Goal: Transaction & Acquisition: Purchase product/service

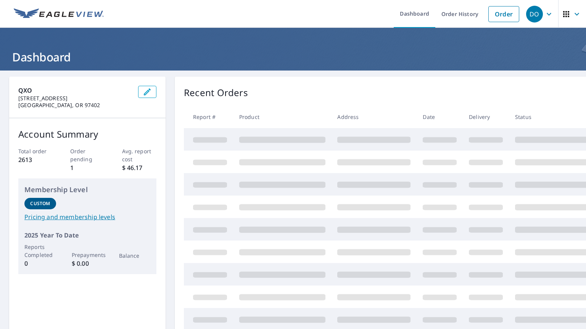
click at [501, 13] on link "Order" at bounding box center [503, 14] width 31 height 16
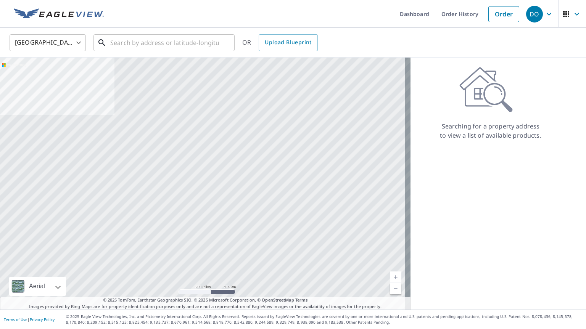
click at [162, 49] on input "text" at bounding box center [164, 42] width 109 height 21
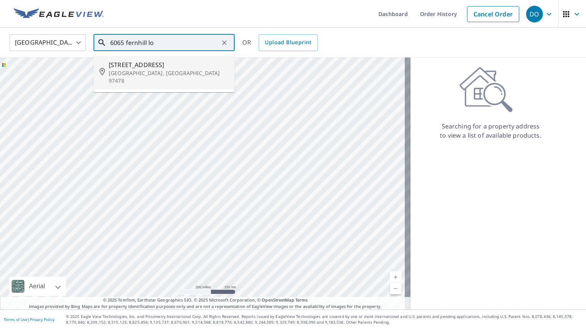
click at [160, 61] on span "[STREET_ADDRESS]" at bounding box center [169, 64] width 120 height 9
type input "[STREET_ADDRESS]"
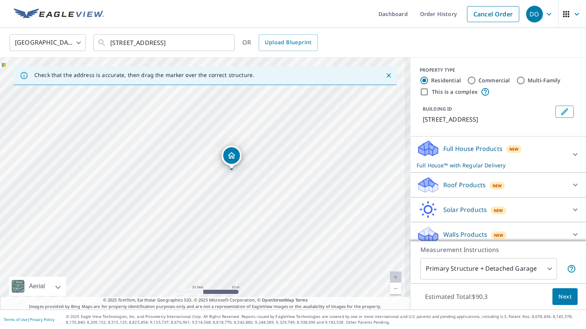
drag, startPoint x: 289, startPoint y: 235, endPoint x: 268, endPoint y: 182, distance: 56.8
click at [268, 182] on div "[STREET_ADDRESS]" at bounding box center [205, 184] width 410 height 252
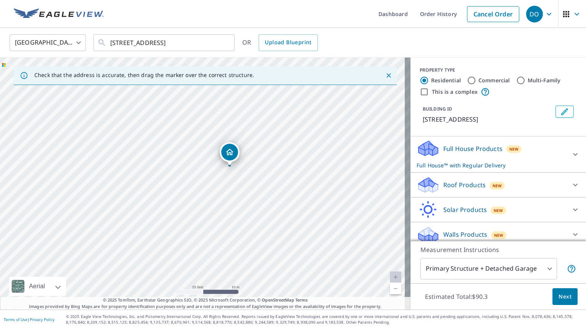
click at [478, 189] on div "Roof Products New" at bounding box center [490, 185] width 149 height 18
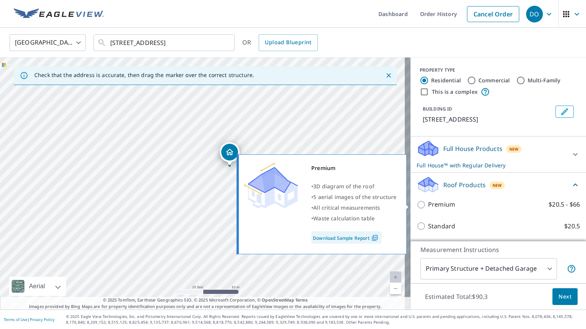
click at [428, 204] on p "Premium" at bounding box center [441, 205] width 27 height 10
click at [427, 204] on input "Premium $20.5 - $66" at bounding box center [421, 204] width 11 height 9
checkbox input "true"
checkbox input "false"
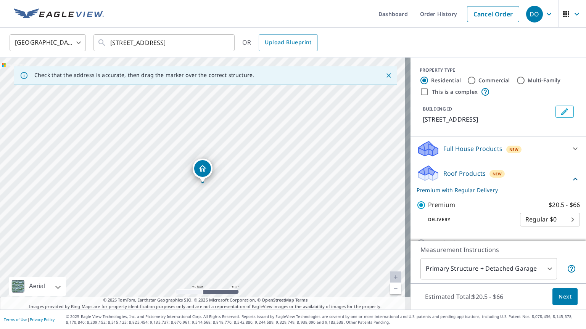
click at [558, 294] on span "Next" at bounding box center [564, 297] width 13 height 10
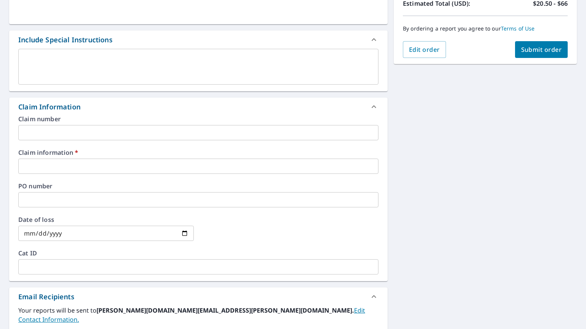
scroll to position [191, 0]
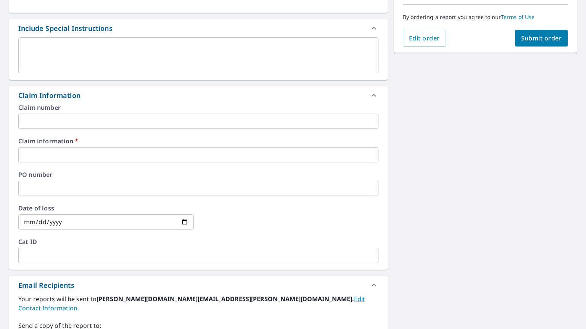
click at [91, 152] on input "text" at bounding box center [198, 154] width 360 height 15
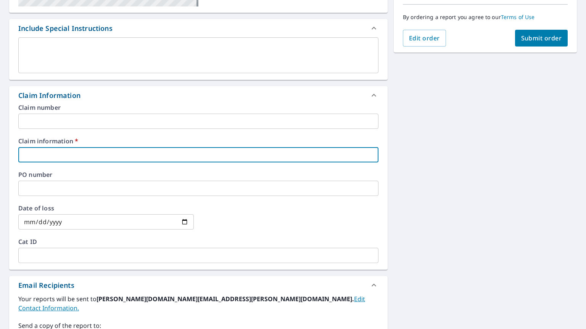
type input "4"
checkbox input "true"
type input "41"
checkbox input "true"
type input "418"
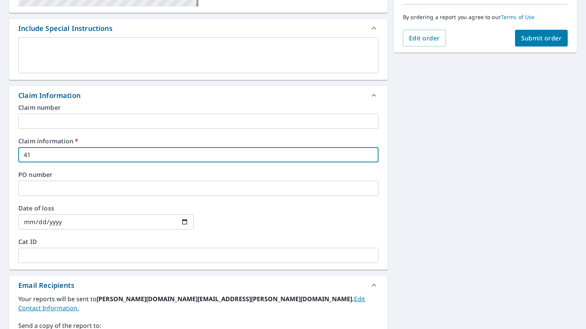
checkbox input "true"
type input "418/"
checkbox input "true"
type input "418"
checkbox input "true"
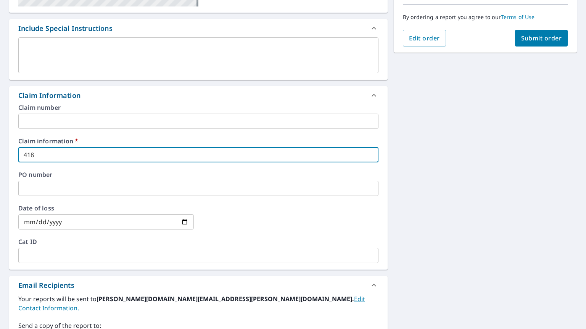
type input "4182"
checkbox input "true"
type input "41825"
checkbox input "true"
type input "418255"
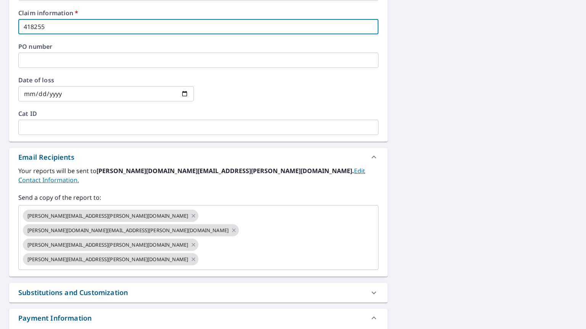
scroll to position [319, 0]
click at [195, 242] on icon at bounding box center [192, 243] width 3 height 3
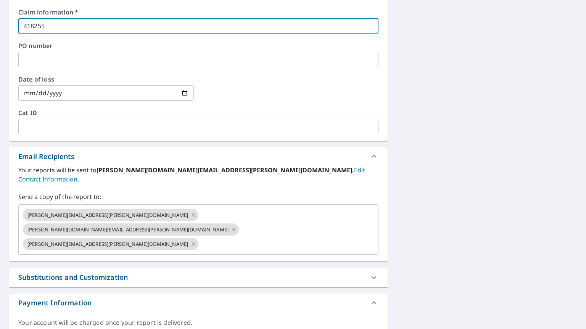
click at [195, 242] on icon at bounding box center [192, 243] width 3 height 3
checkbox input "true"
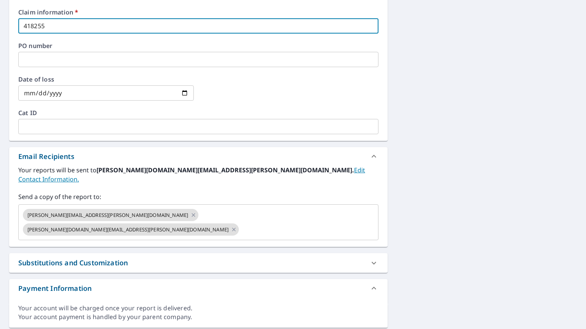
type input "418255"
click at [250, 222] on input "text" at bounding box center [302, 229] width 124 height 14
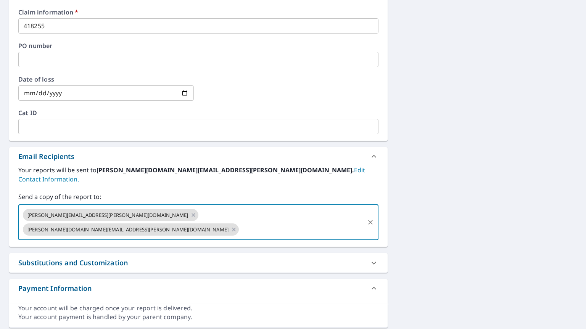
type input "[PERSON_NAME][EMAIL_ADDRESS][DOMAIN_NAME]"
checkbox input "true"
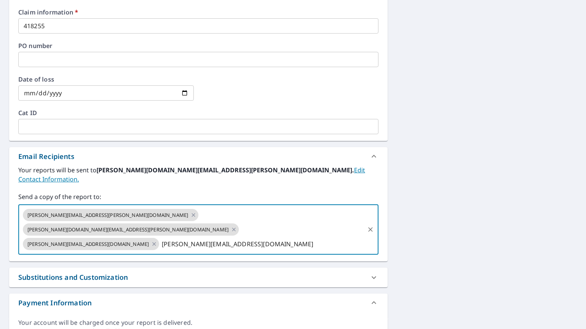
type input "[PERSON_NAME][EMAIL_ADDRESS][DOMAIN_NAME]"
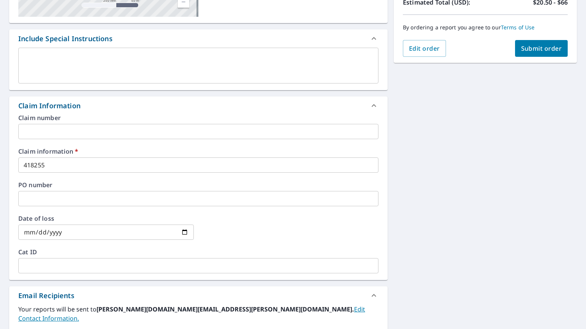
scroll to position [91, 0]
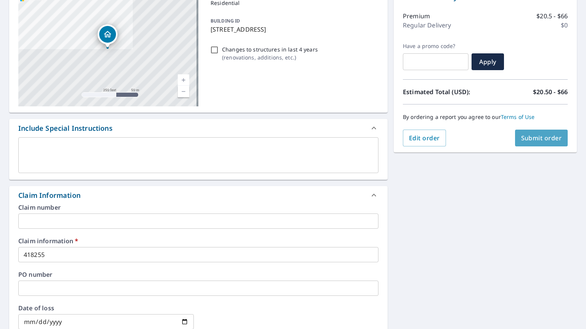
click at [523, 142] on button "Submit order" at bounding box center [541, 138] width 53 height 17
checkbox input "true"
